Goal: Task Accomplishment & Management: Complete application form

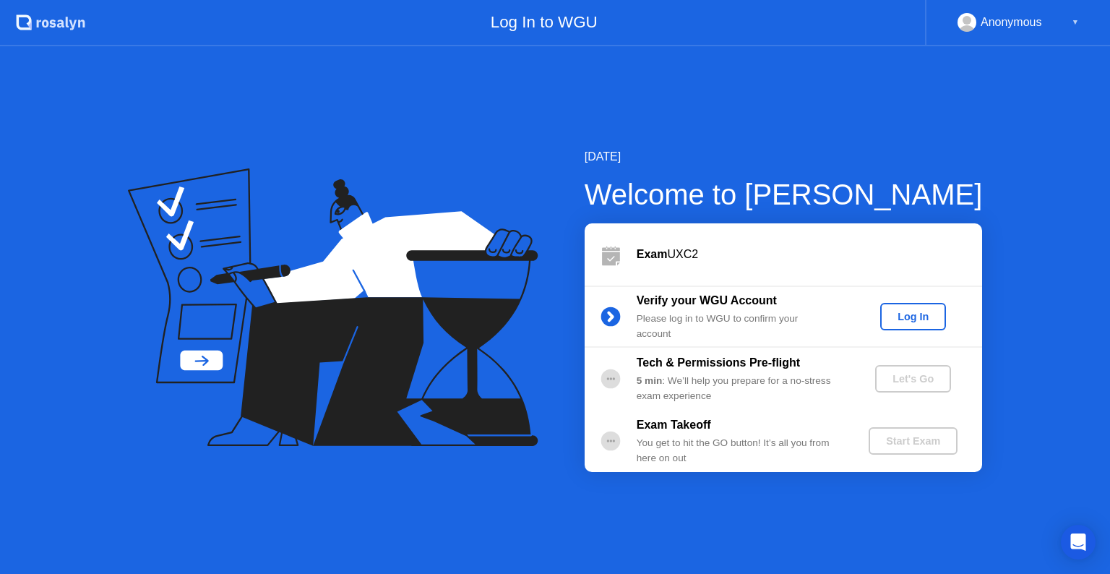
click at [911, 320] on div "Log In" at bounding box center [913, 317] width 54 height 12
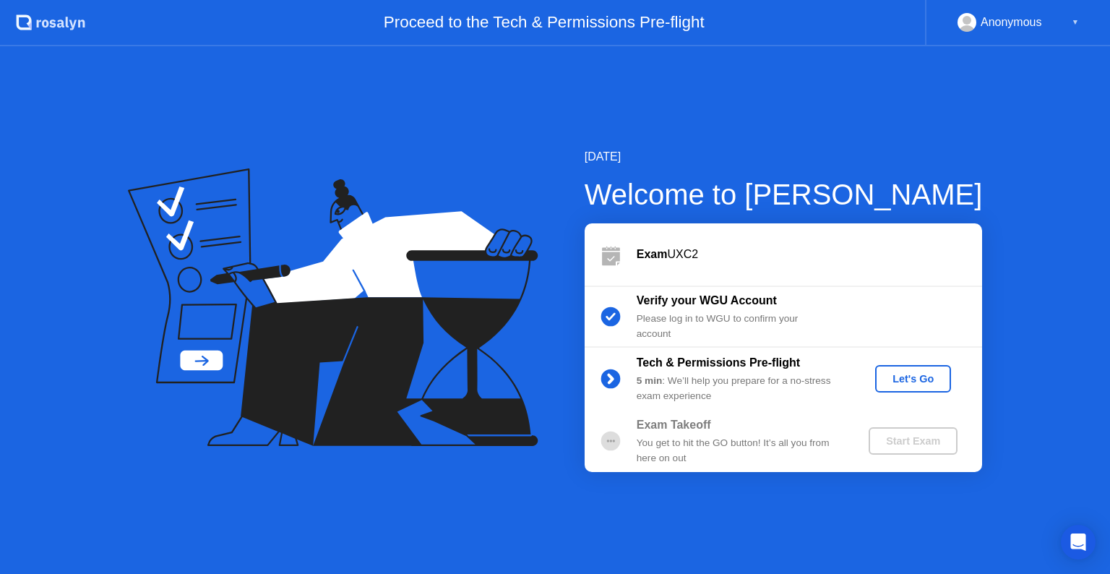
click at [907, 377] on div "Let's Go" at bounding box center [913, 379] width 64 height 12
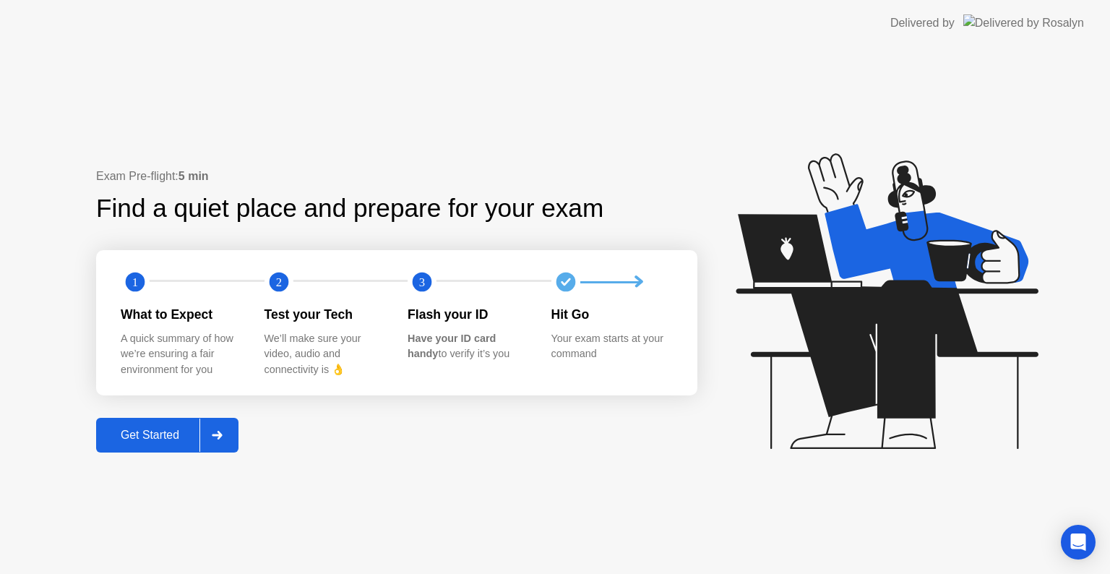
click at [166, 434] on div "Get Started" at bounding box center [149, 435] width 99 height 13
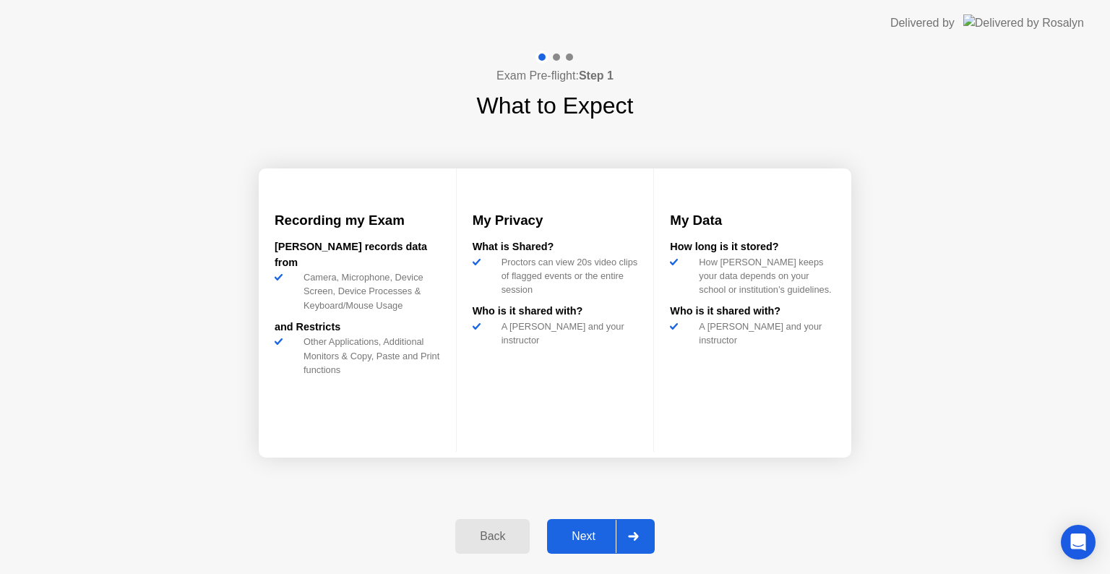
click at [583, 541] on div "Next" at bounding box center [583, 536] width 64 height 13
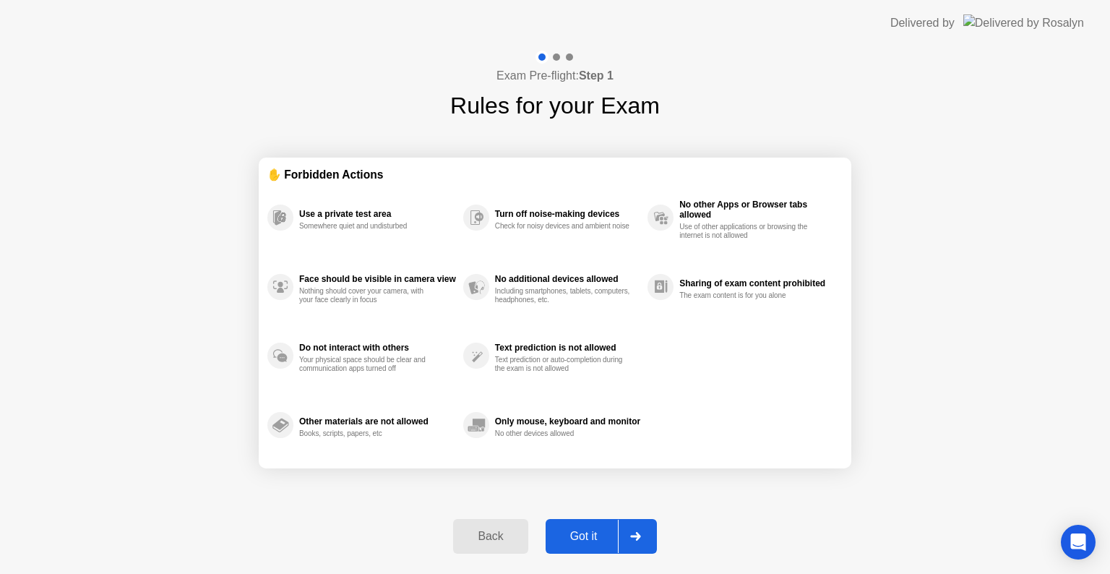
click at [572, 532] on div "Got it" at bounding box center [584, 536] width 68 height 13
select select "**********"
select select "*******"
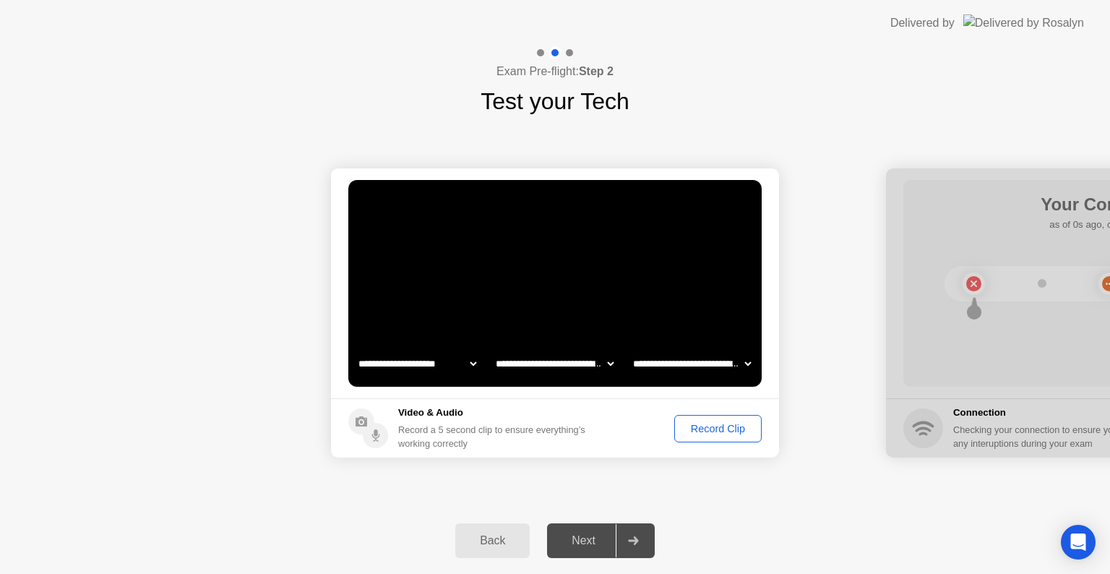
click at [701, 431] on div "Record Clip" at bounding box center [717, 429] width 77 height 12
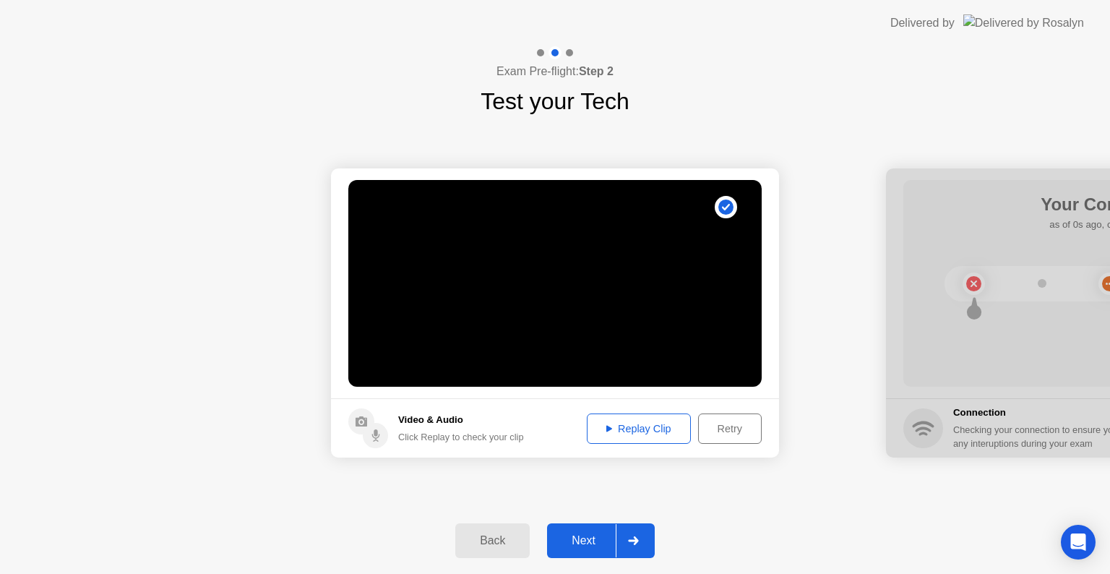
click at [637, 423] on div "Replay Clip" at bounding box center [639, 429] width 94 height 12
click at [586, 538] on div "Next" at bounding box center [583, 540] width 64 height 13
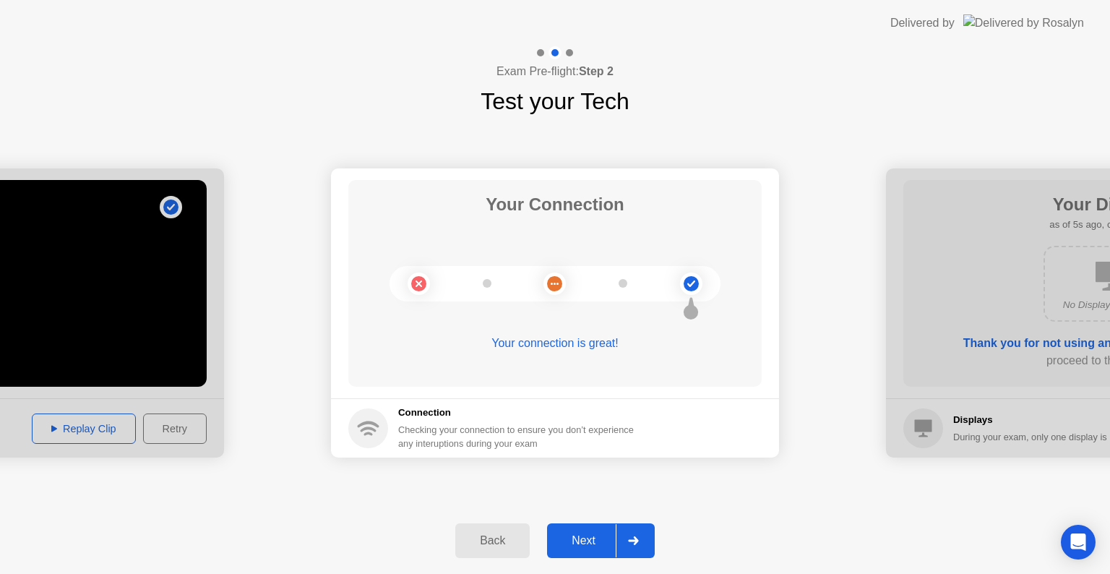
click at [589, 540] on div "Next" at bounding box center [583, 540] width 64 height 13
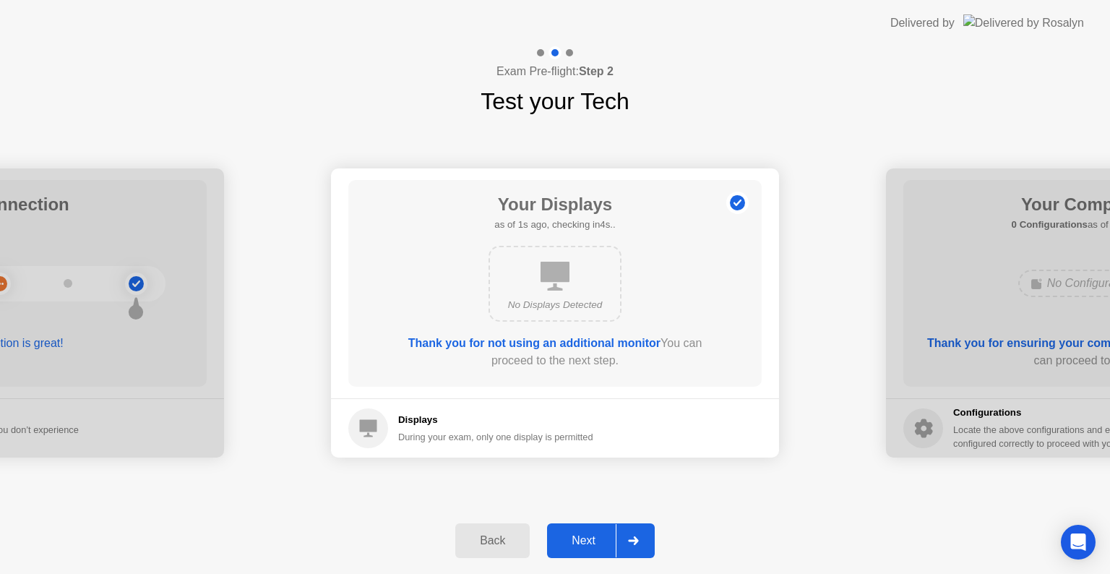
click at [596, 528] on button "Next" at bounding box center [601, 540] width 108 height 35
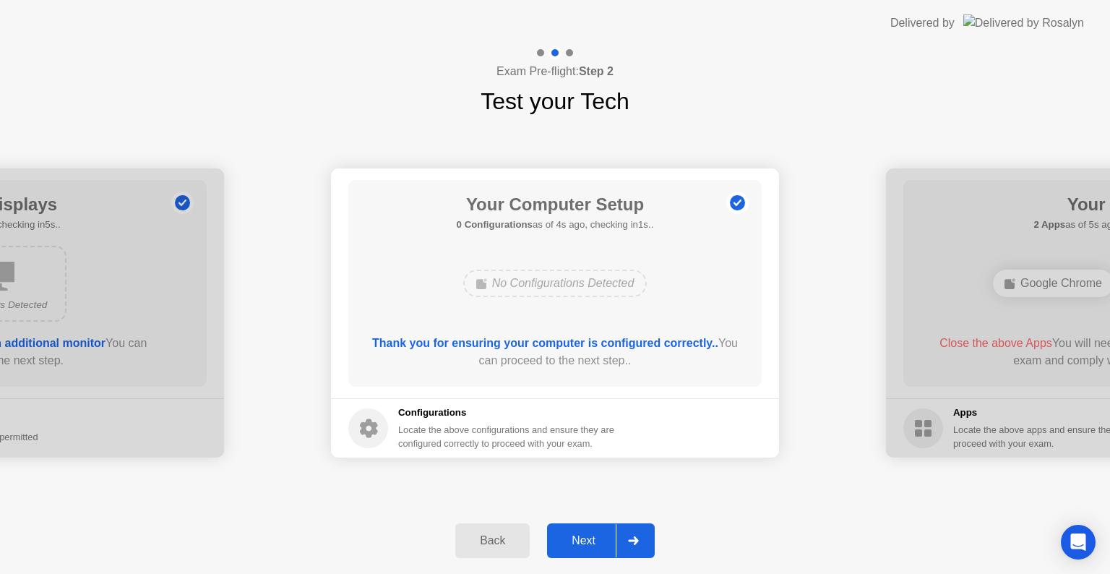
click at [596, 534] on div "Next" at bounding box center [583, 540] width 64 height 13
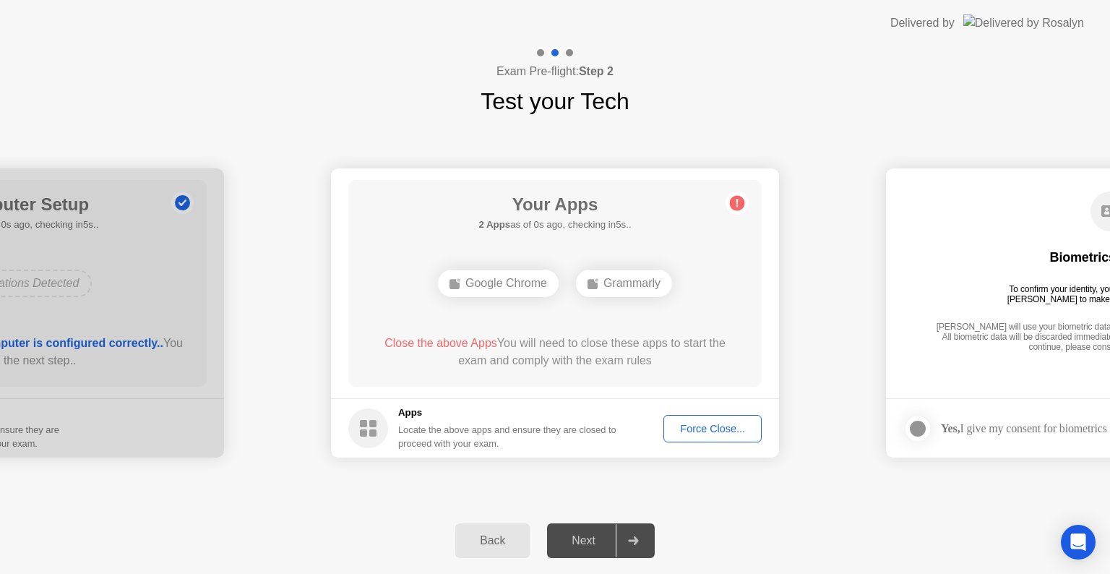
click at [708, 427] on div "Force Close..." at bounding box center [713, 429] width 88 height 12
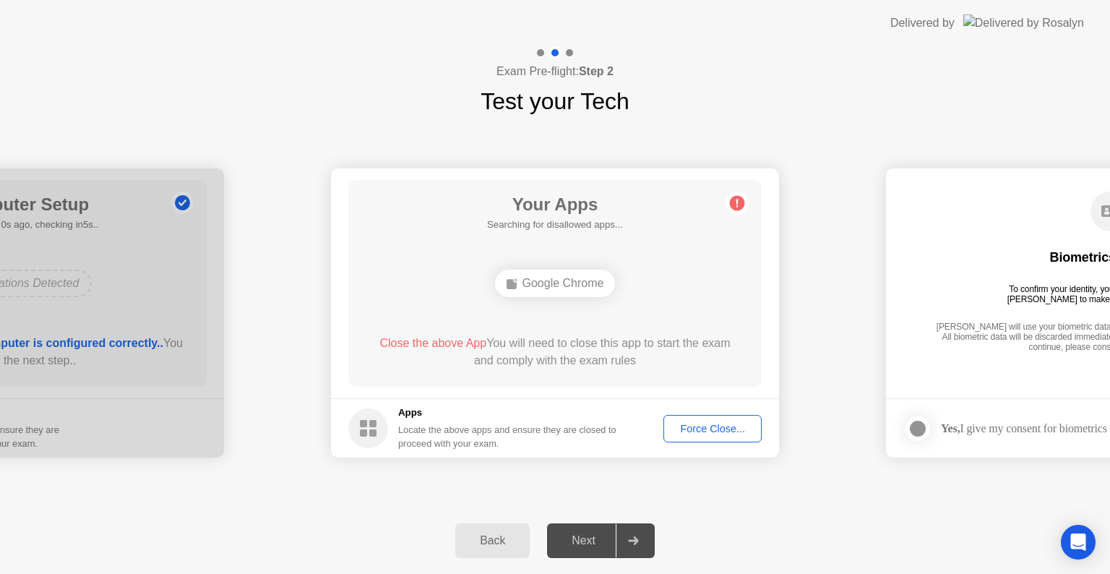
click at [690, 432] on div "Force Close..." at bounding box center [713, 429] width 88 height 12
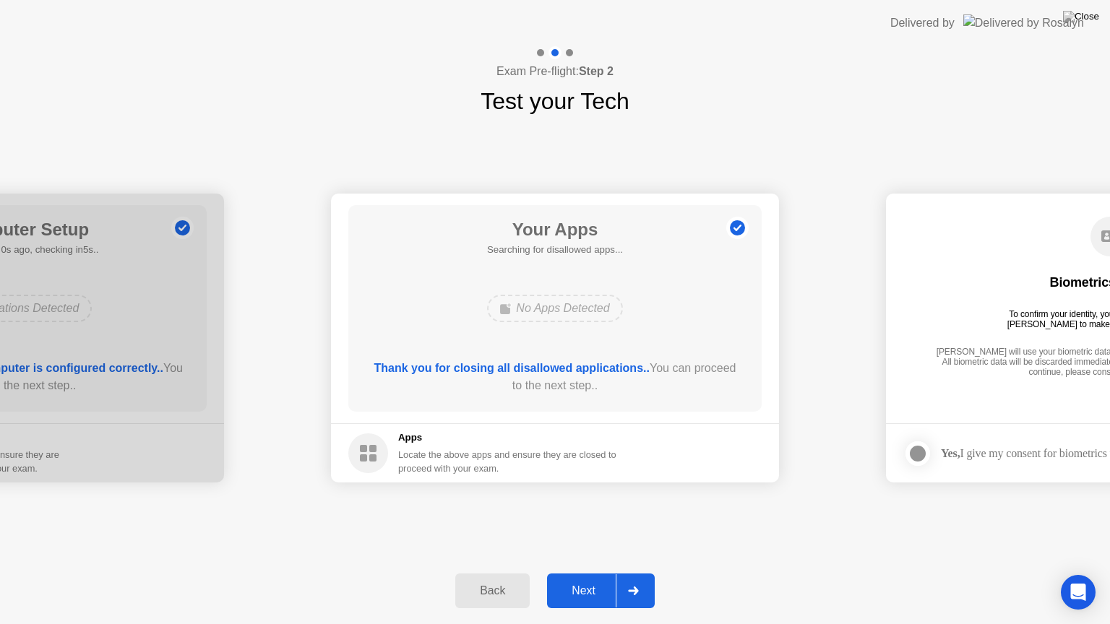
click at [588, 573] on div "Next" at bounding box center [583, 591] width 64 height 13
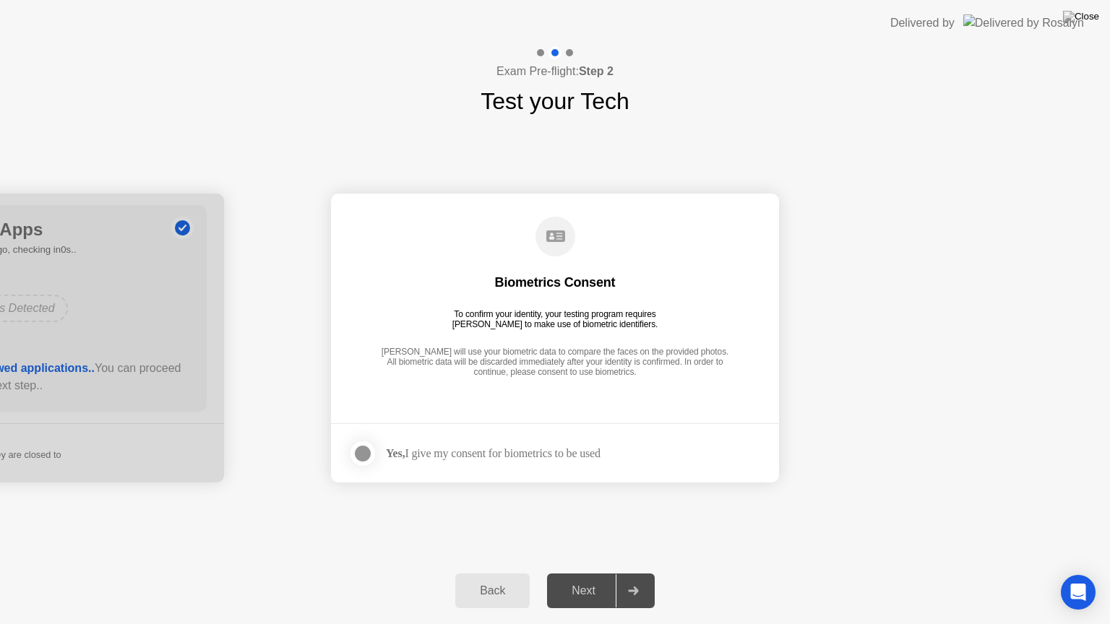
click at [584, 573] on div "Next" at bounding box center [583, 591] width 64 height 13
click at [361, 449] on div at bounding box center [362, 453] width 17 height 17
click at [603, 573] on div "Next" at bounding box center [583, 591] width 64 height 13
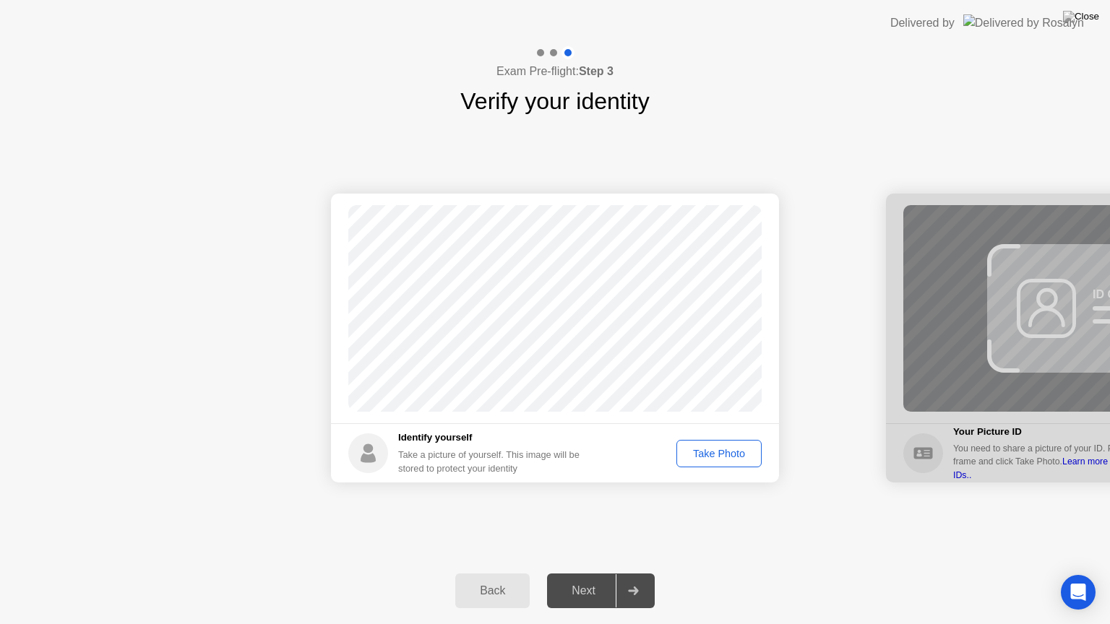
click at [711, 452] on div "Take Photo" at bounding box center [719, 454] width 75 height 12
click at [578, 573] on div "Next" at bounding box center [583, 591] width 64 height 13
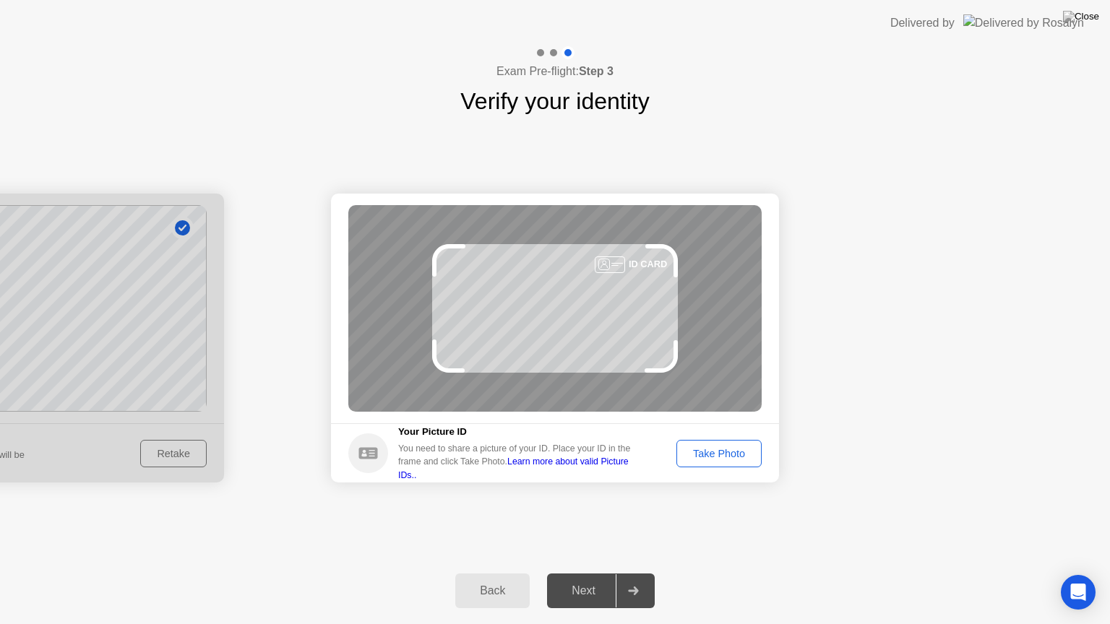
click at [738, 448] on div "Take Photo" at bounding box center [719, 454] width 75 height 12
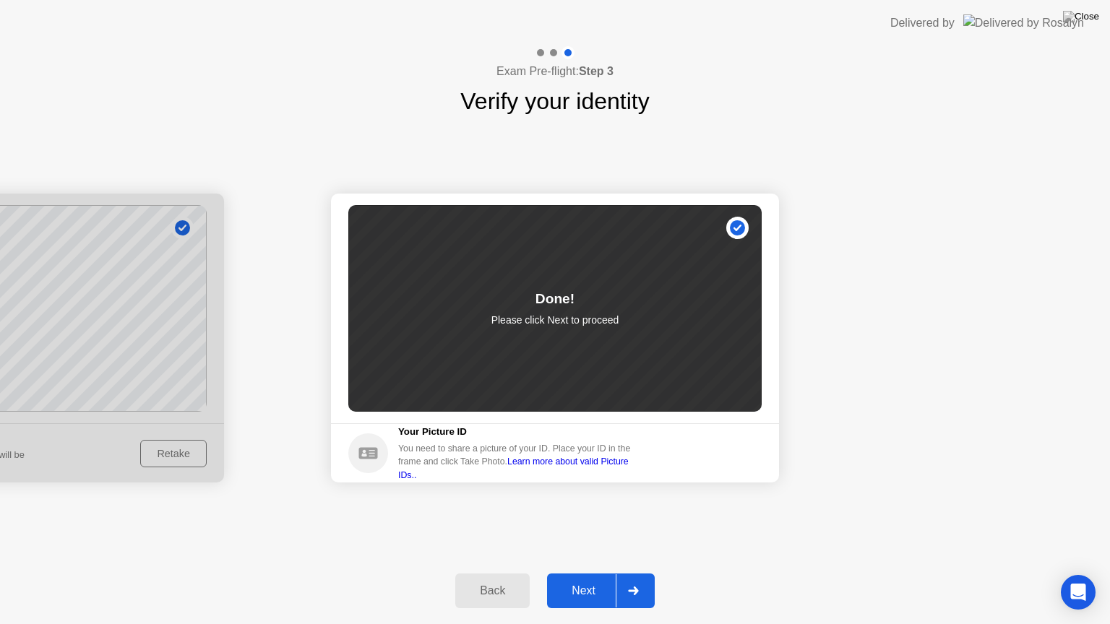
click at [598, 573] on div "Next" at bounding box center [583, 591] width 64 height 13
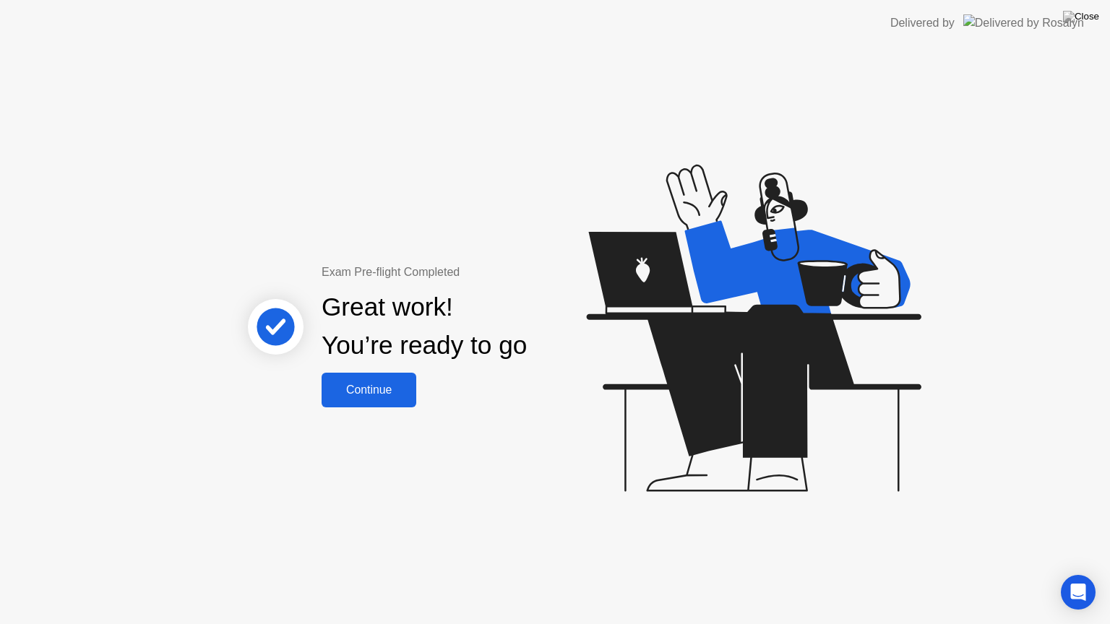
click at [390, 387] on div "Continue" at bounding box center [369, 390] width 86 height 13
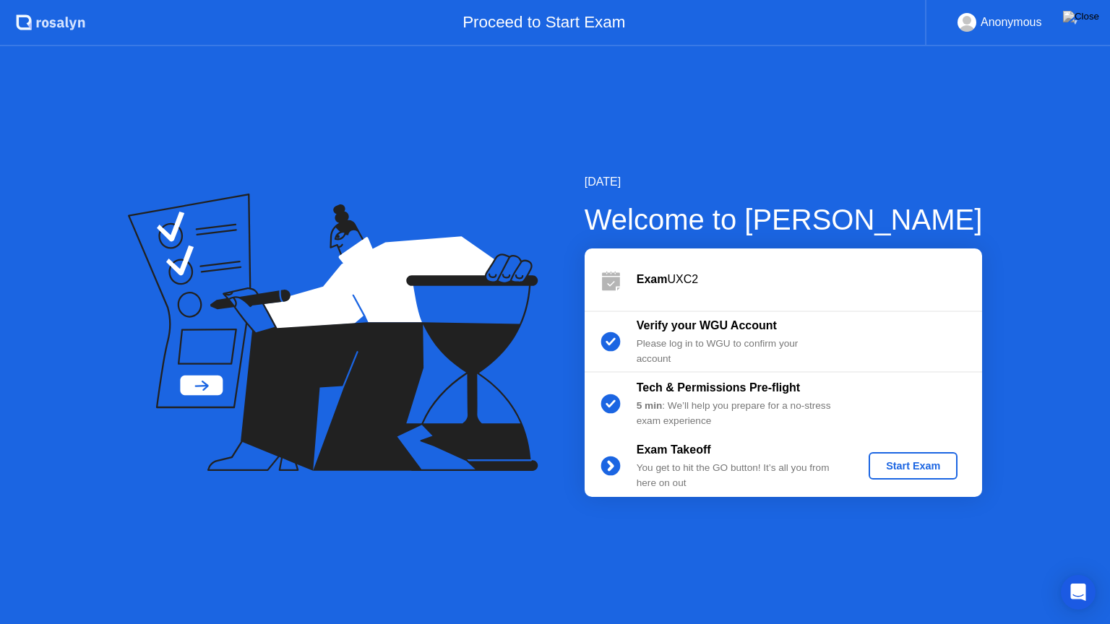
click at [911, 467] on div "Start Exam" at bounding box center [913, 466] width 77 height 12
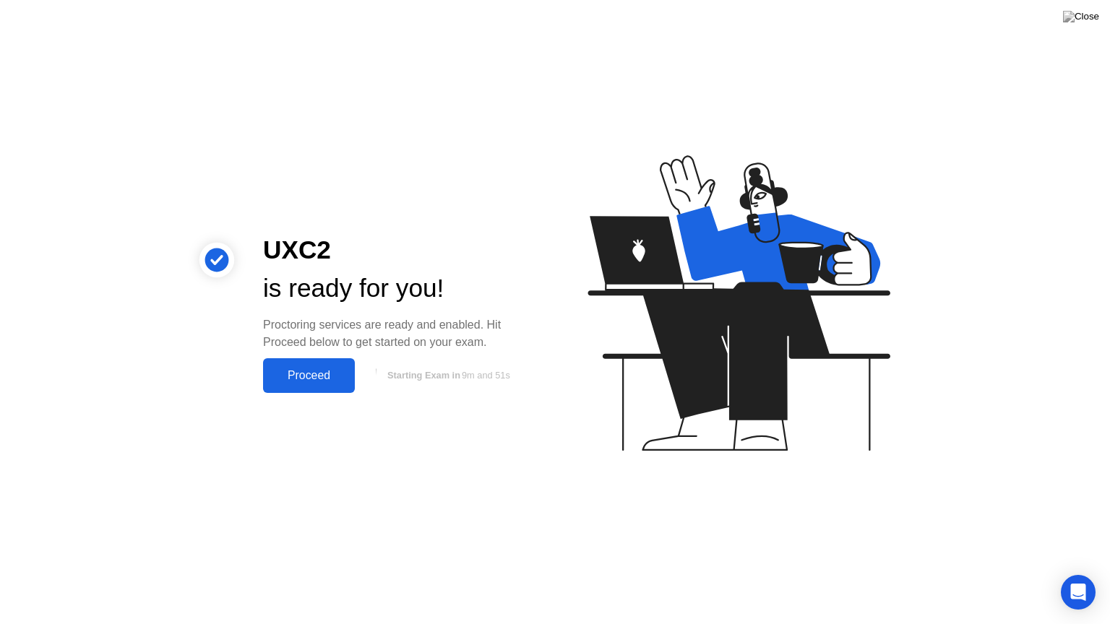
click at [316, 379] on div "Proceed" at bounding box center [308, 375] width 83 height 13
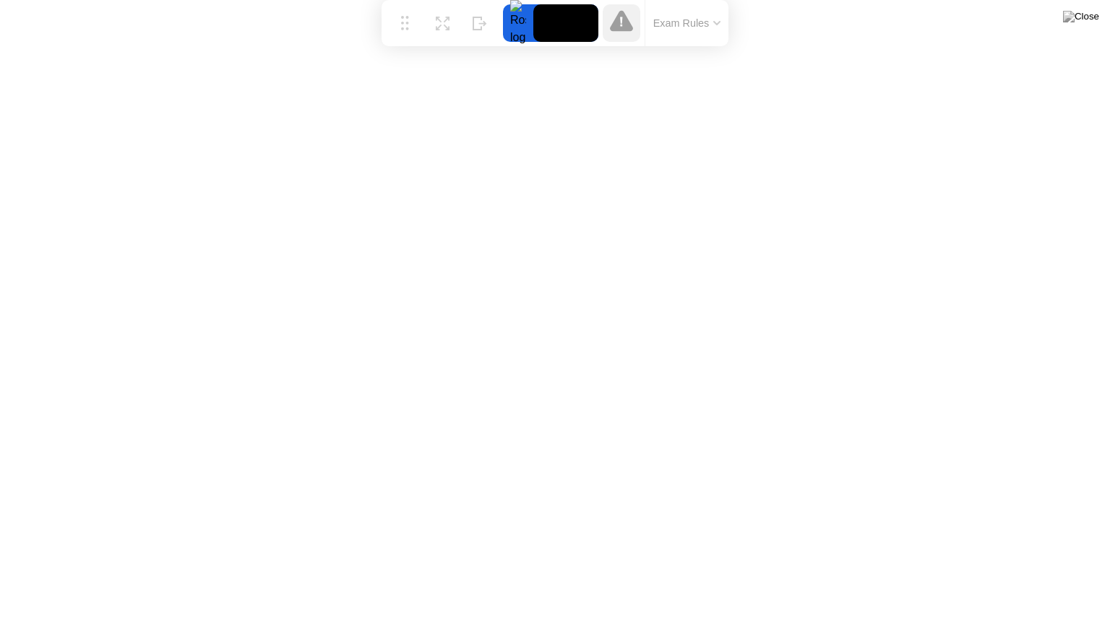
click at [685, 28] on button "Exam Rules" at bounding box center [687, 23] width 77 height 13
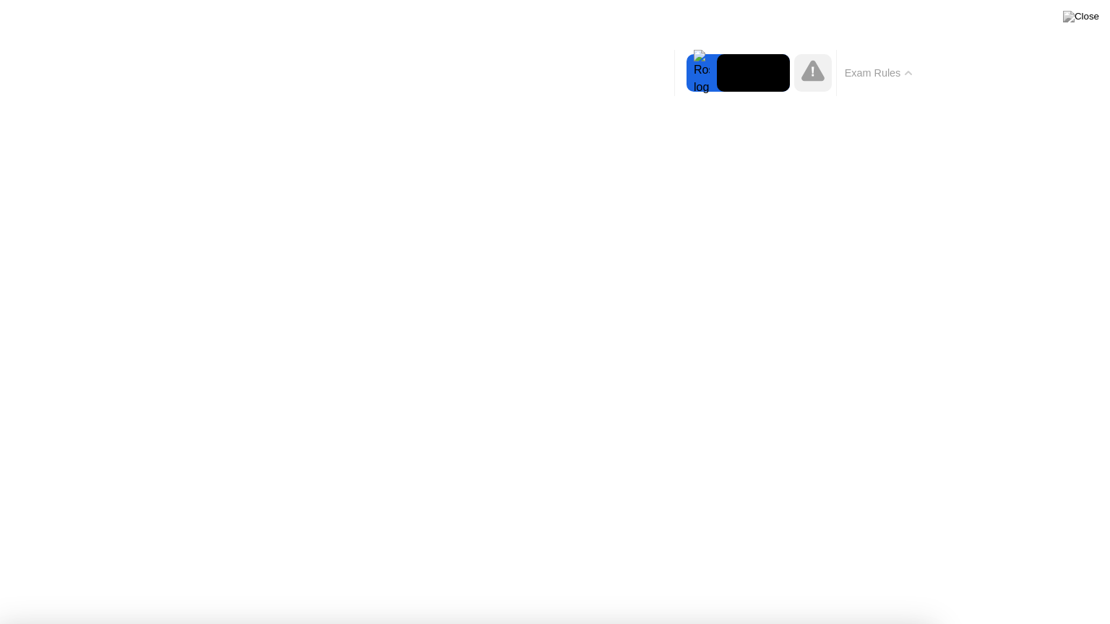
click at [901, 70] on button "Exam Rules" at bounding box center [879, 72] width 77 height 13
